Goal: Find specific page/section

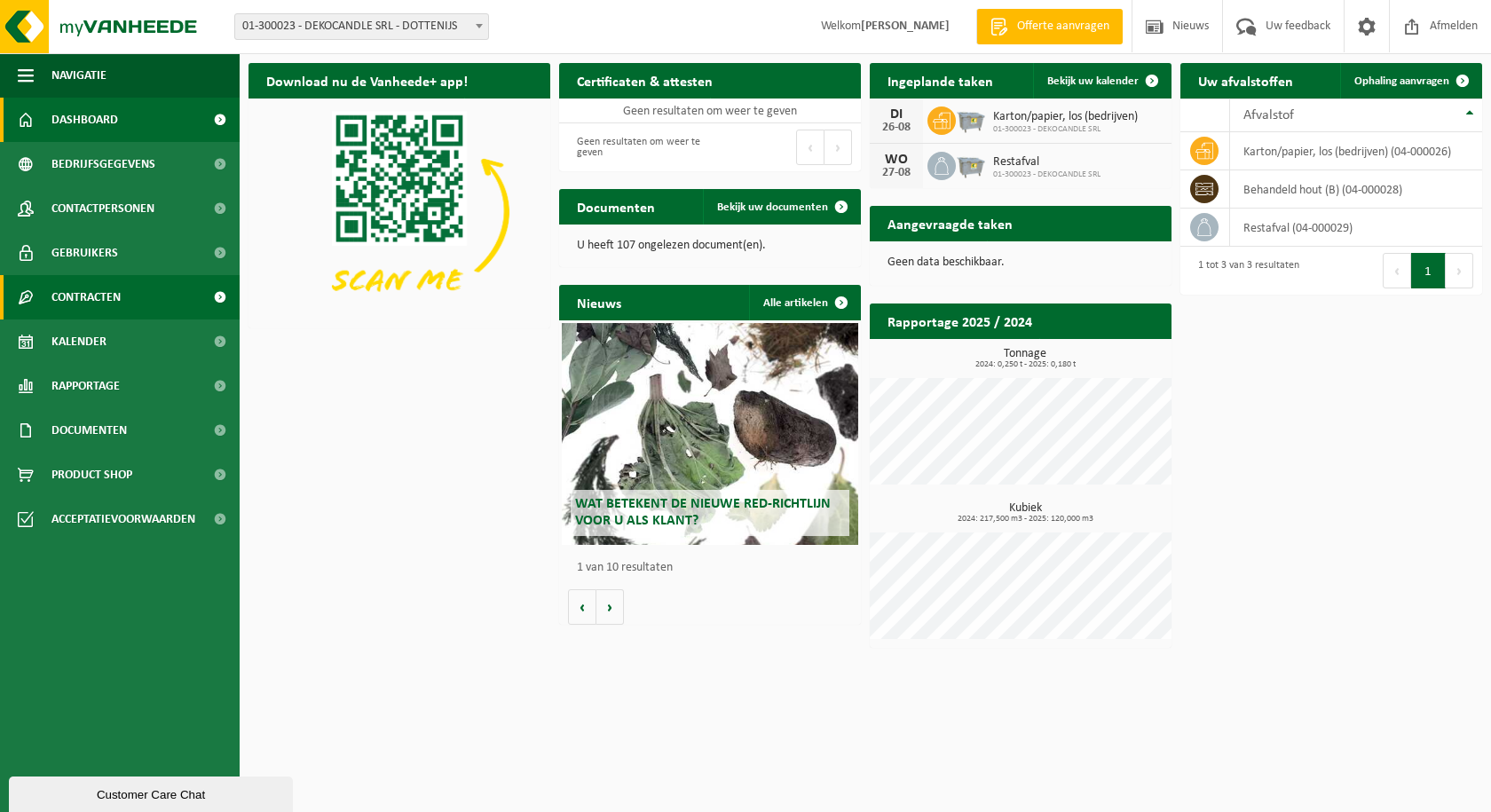
click at [115, 299] on span "Contracten" at bounding box center [86, 297] width 69 height 45
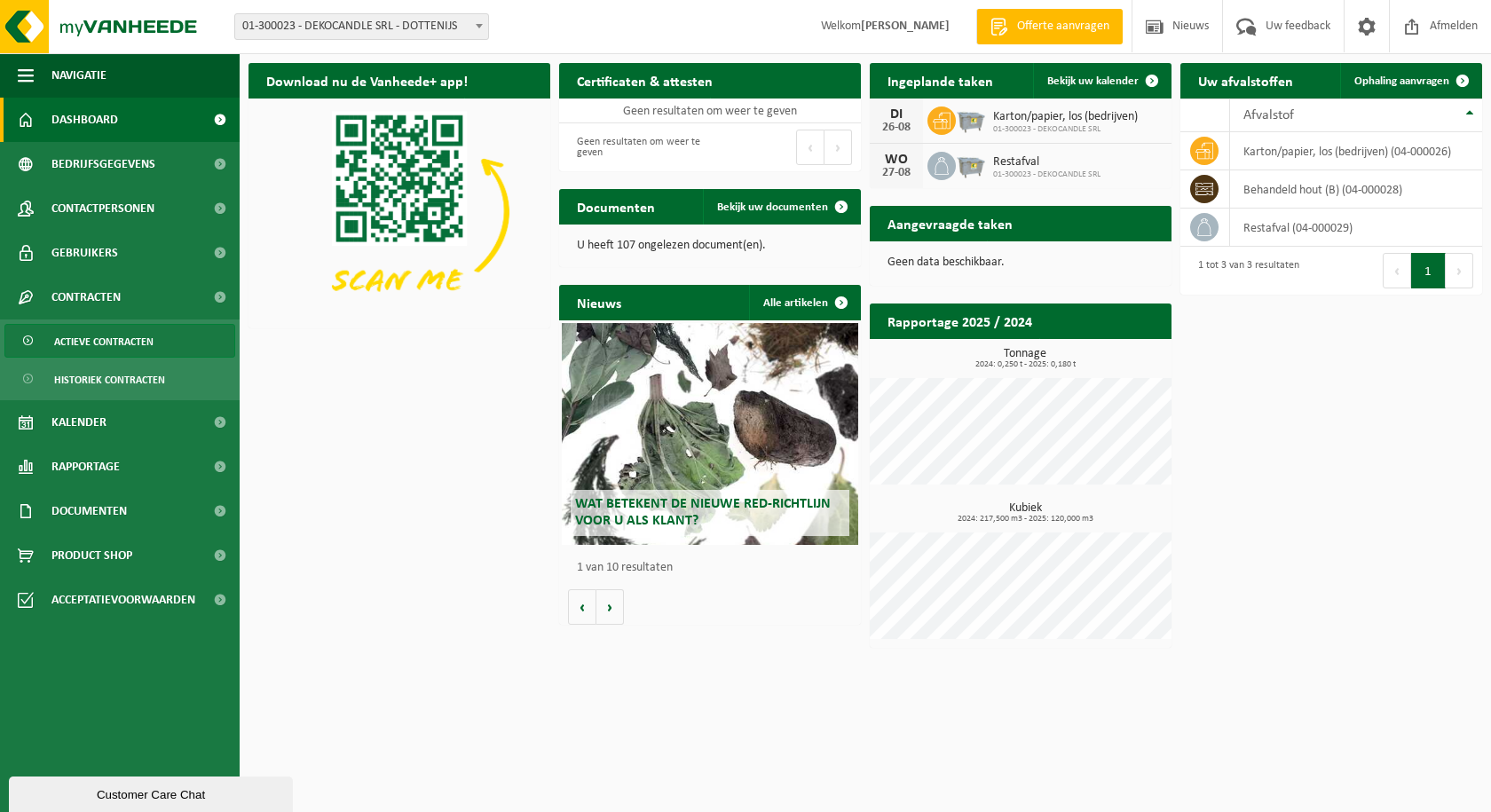
click at [107, 335] on span "Actieve contracten" at bounding box center [104, 342] width 100 height 34
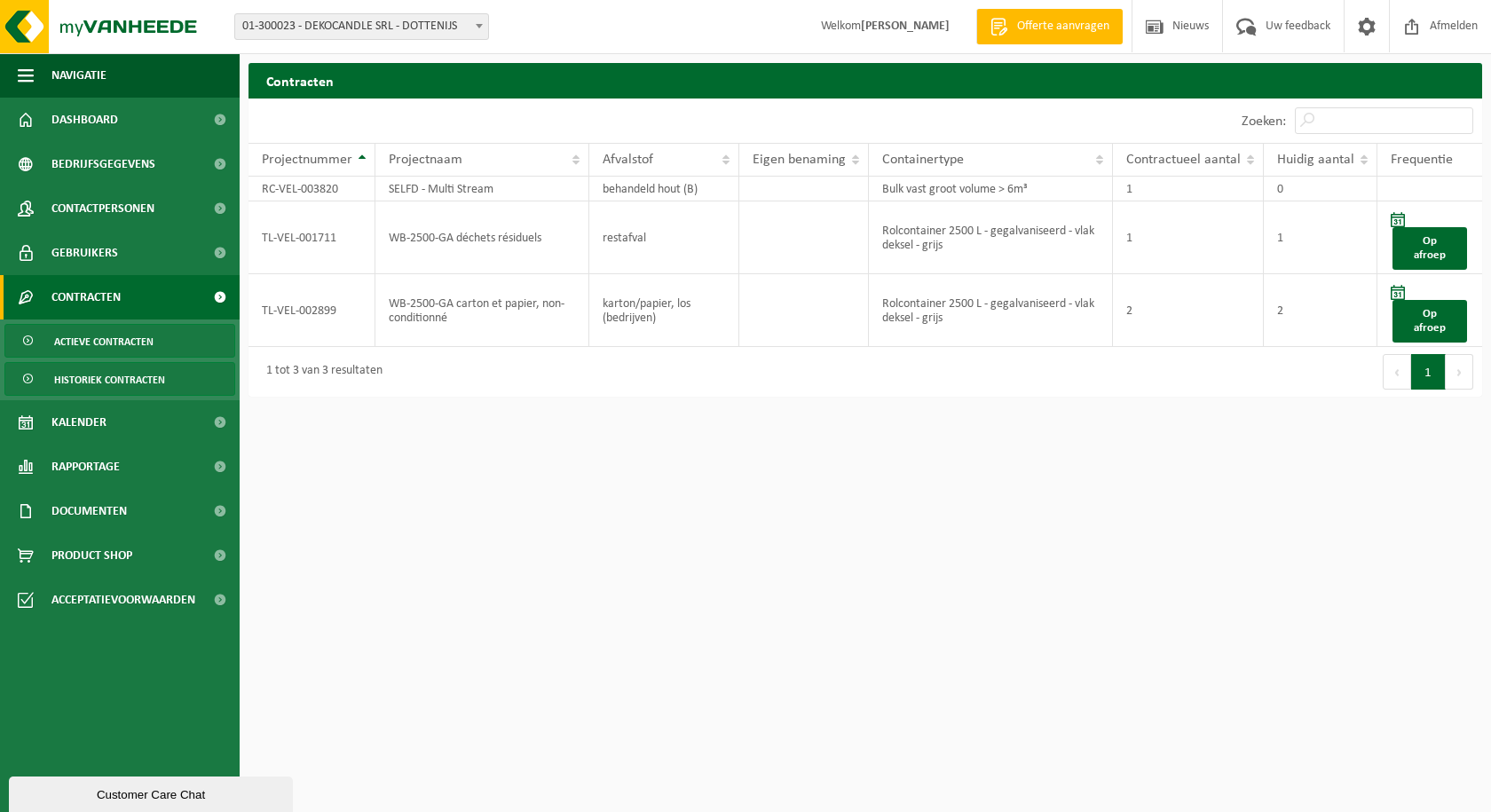
click at [83, 377] on span "Historiek contracten" at bounding box center [110, 380] width 111 height 34
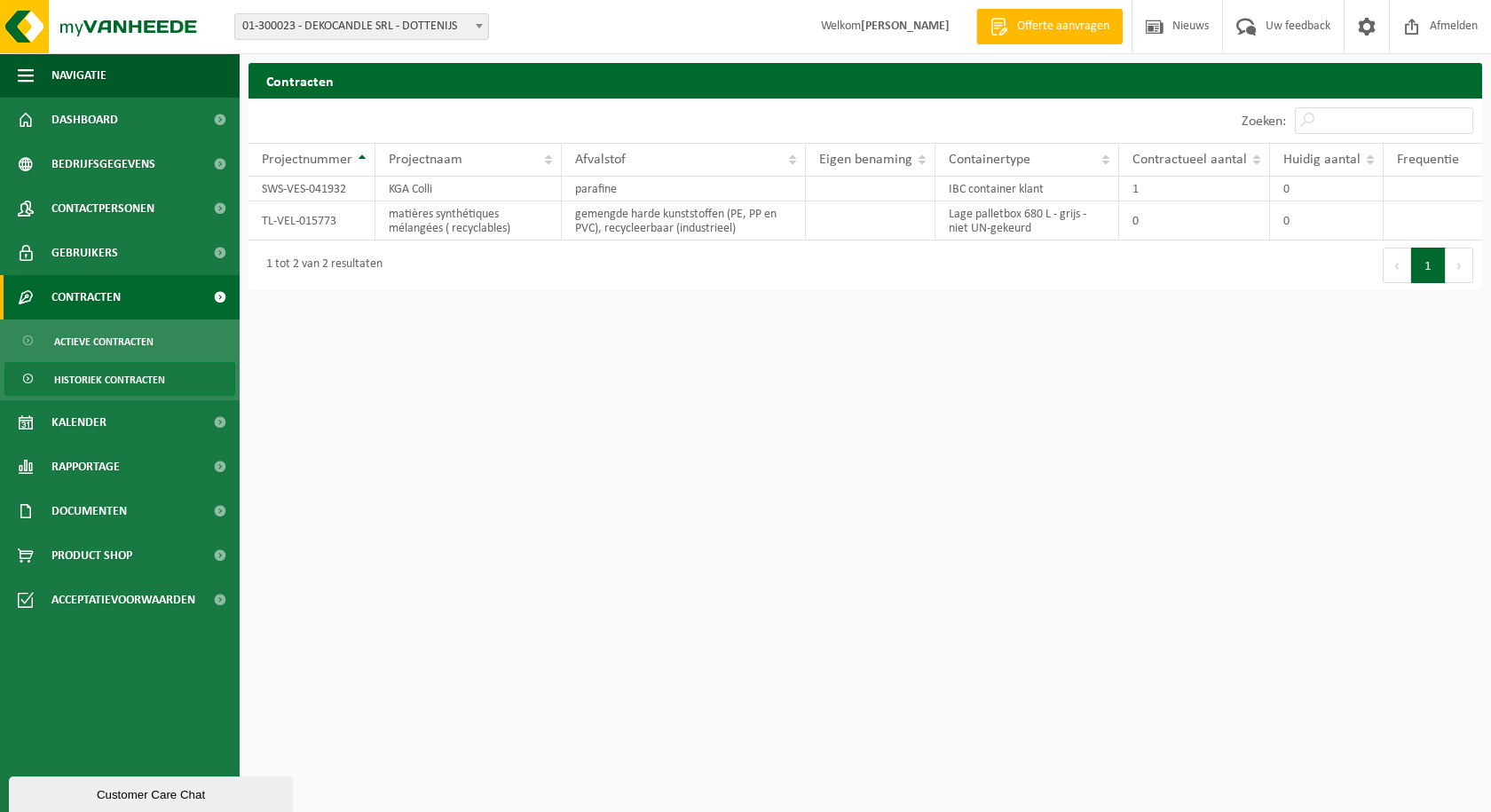
click at [86, 296] on span "Contracten" at bounding box center [86, 297] width 69 height 45
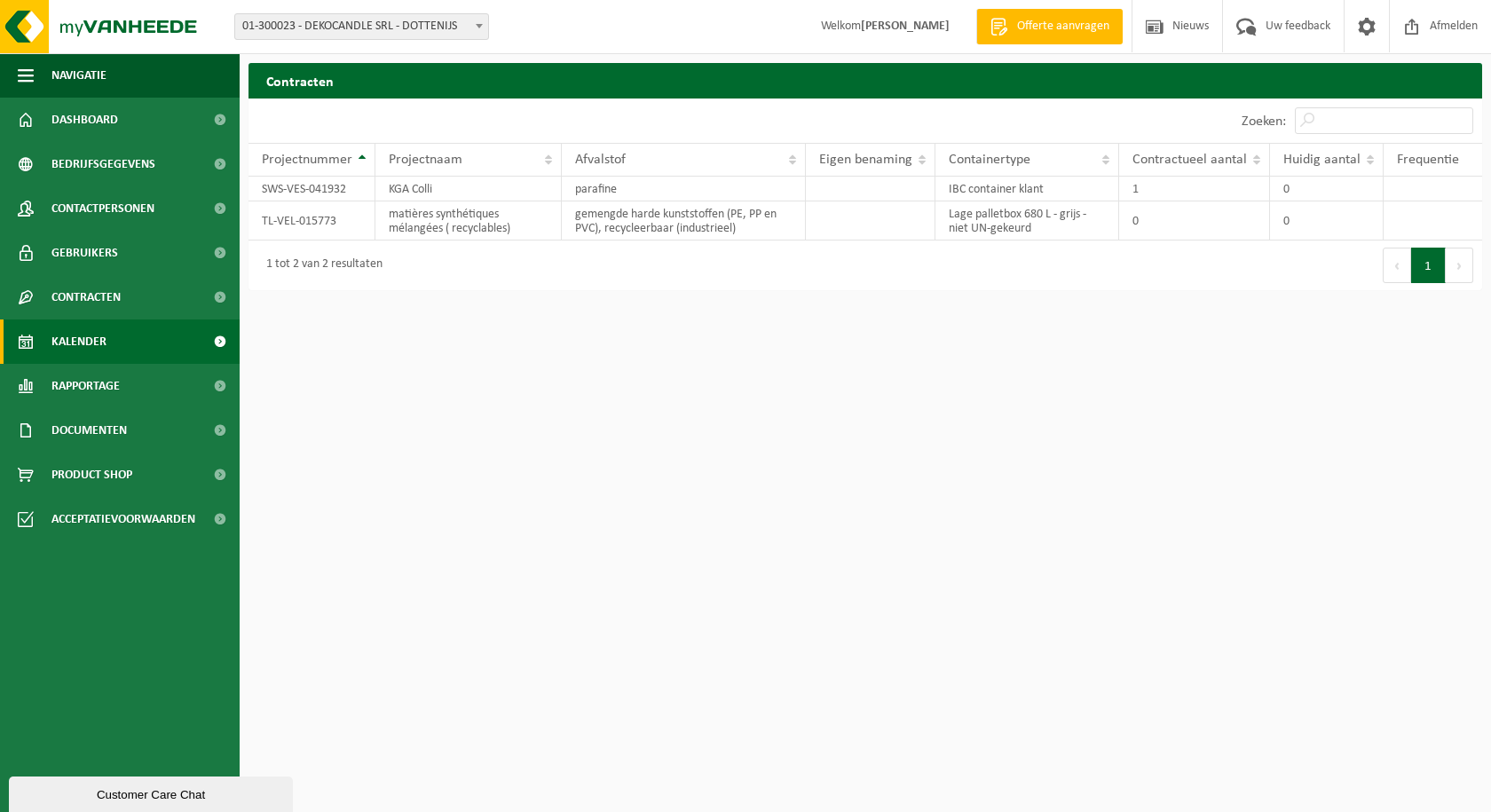
click at [91, 342] on span "Kalender" at bounding box center [79, 342] width 55 height 45
